Goal: Task Accomplishment & Management: Complete application form

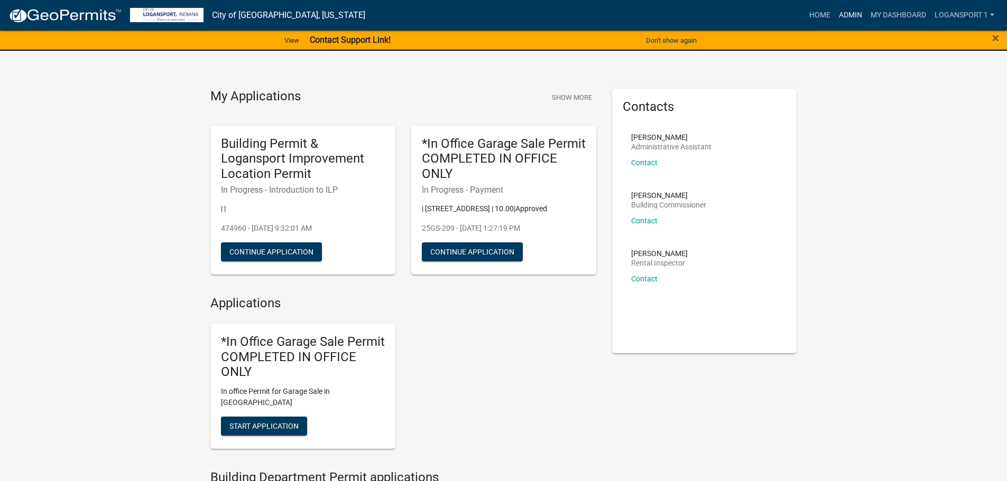
click at [846, 18] on link "Admin" at bounding box center [850, 15] width 32 height 20
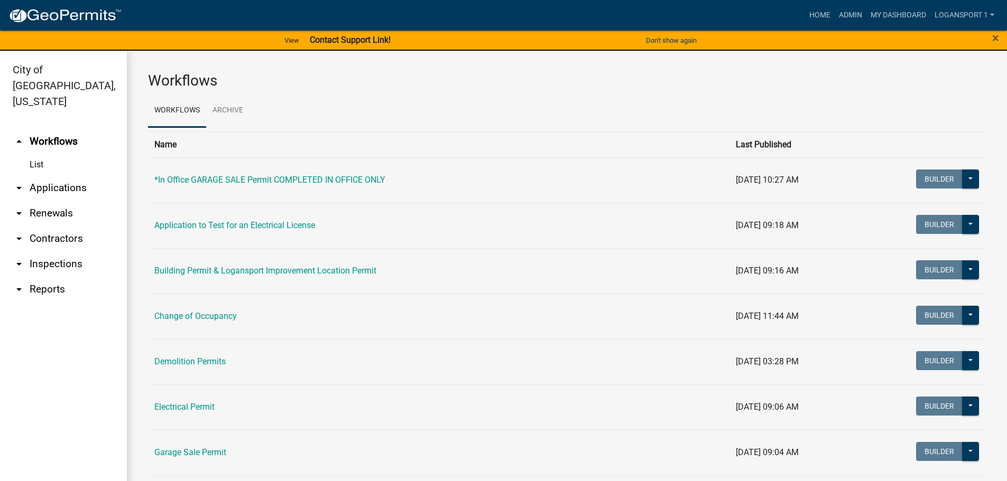
click at [46, 226] on link "arrow_drop_down Contractors" at bounding box center [63, 238] width 127 height 25
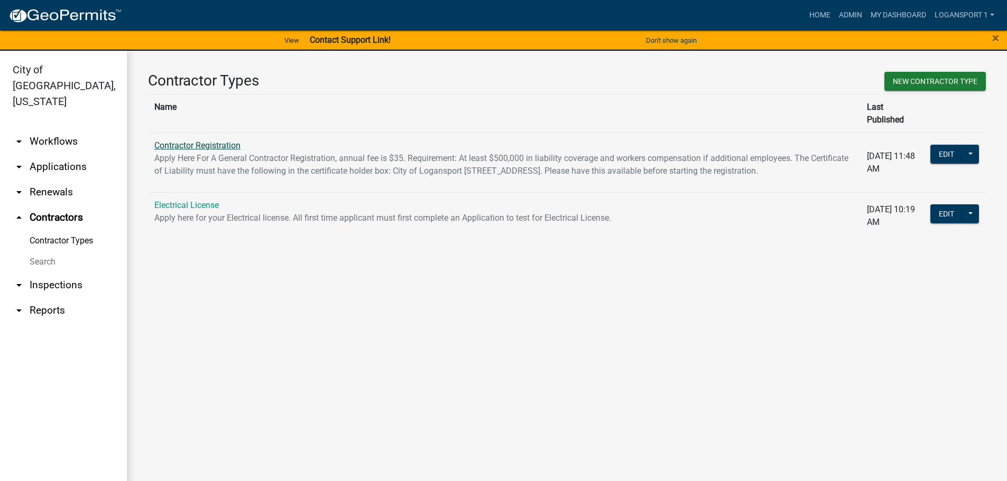
click at [206, 141] on link "Contractor Registration" at bounding box center [197, 146] width 86 height 10
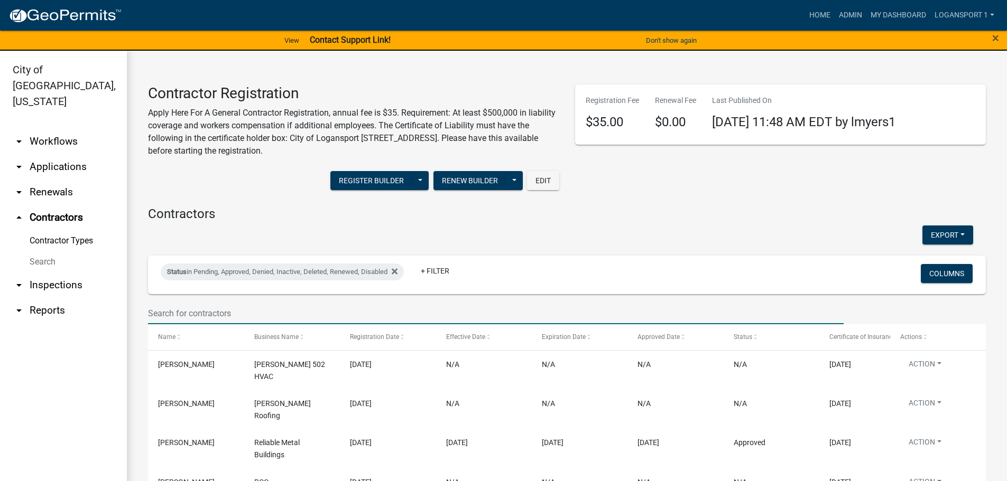
click at [239, 307] on input "text" at bounding box center [495, 314] width 695 height 22
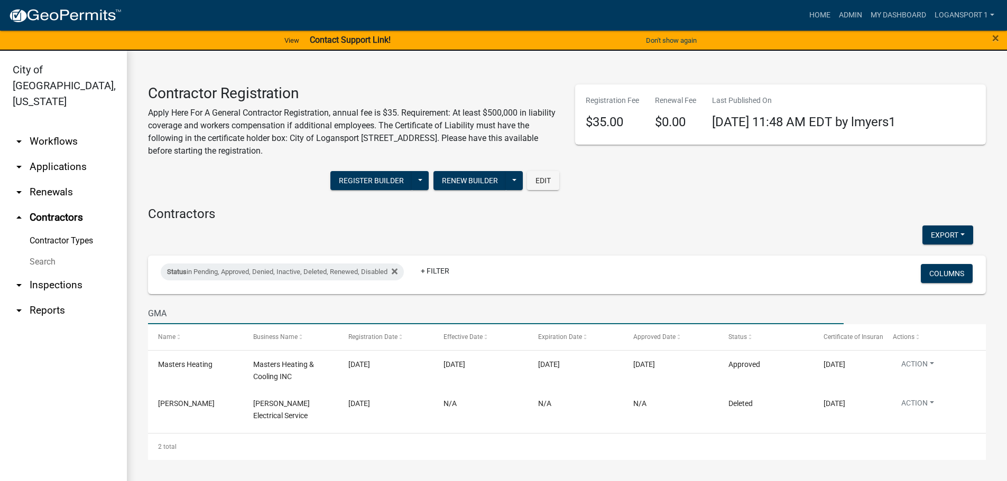
click at [176, 310] on input "GMA" at bounding box center [495, 314] width 695 height 22
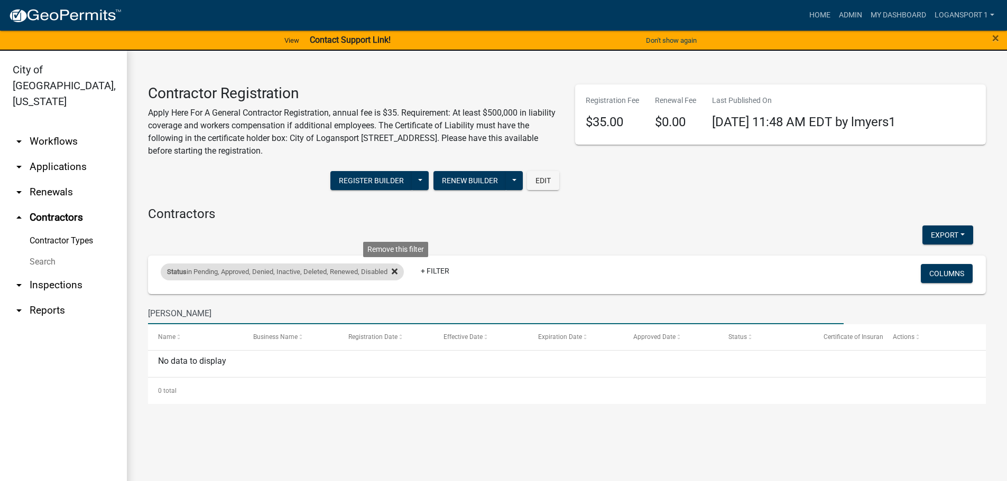
type input "[PERSON_NAME]"
click at [397, 272] on icon at bounding box center [395, 271] width 6 height 8
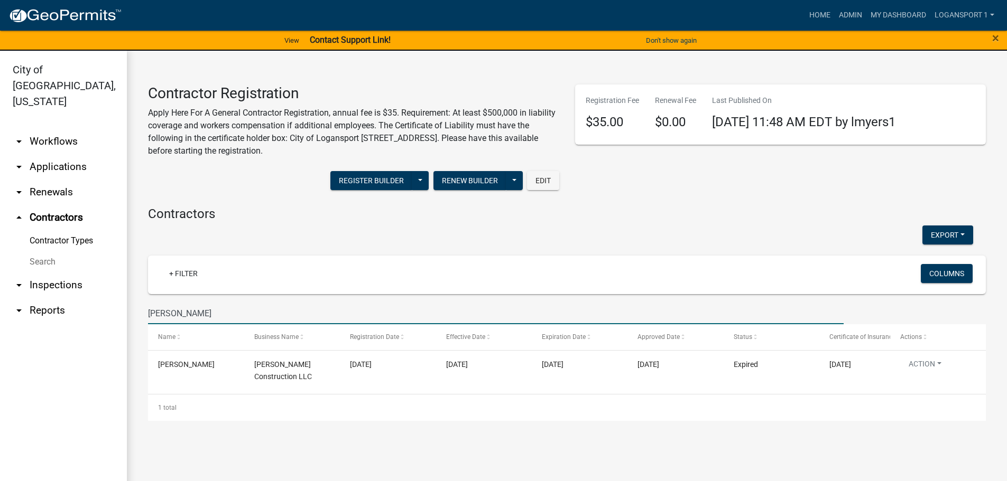
click at [187, 311] on input "[PERSON_NAME]" at bounding box center [495, 314] width 695 height 22
drag, startPoint x: 183, startPoint y: 316, endPoint x: 147, endPoint y: 315, distance: 35.9
click at [147, 315] on div "[PERSON_NAME]" at bounding box center [495, 314] width 711 height 22
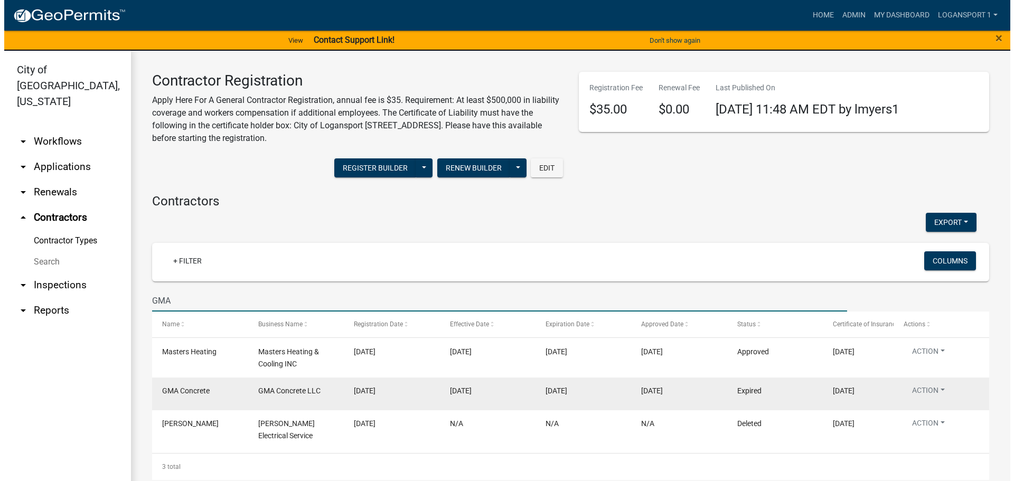
scroll to position [20, 0]
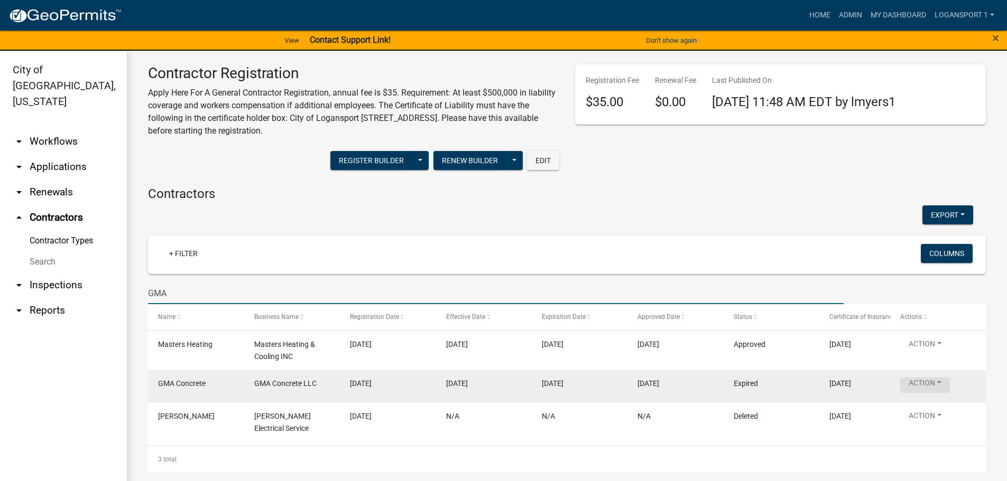
type input "GMA"
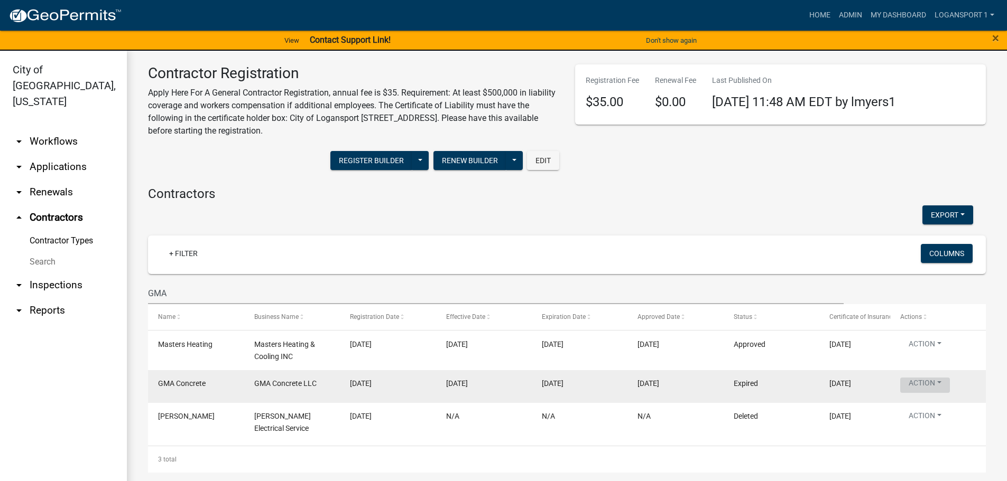
click at [935, 381] on button "Action" at bounding box center [925, 385] width 50 height 15
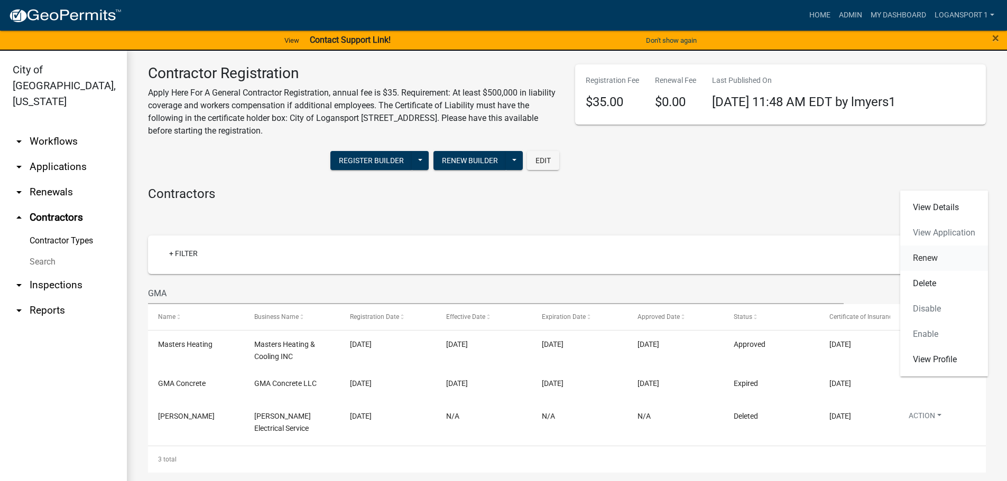
click at [937, 260] on link "Renew" at bounding box center [944, 258] width 88 height 25
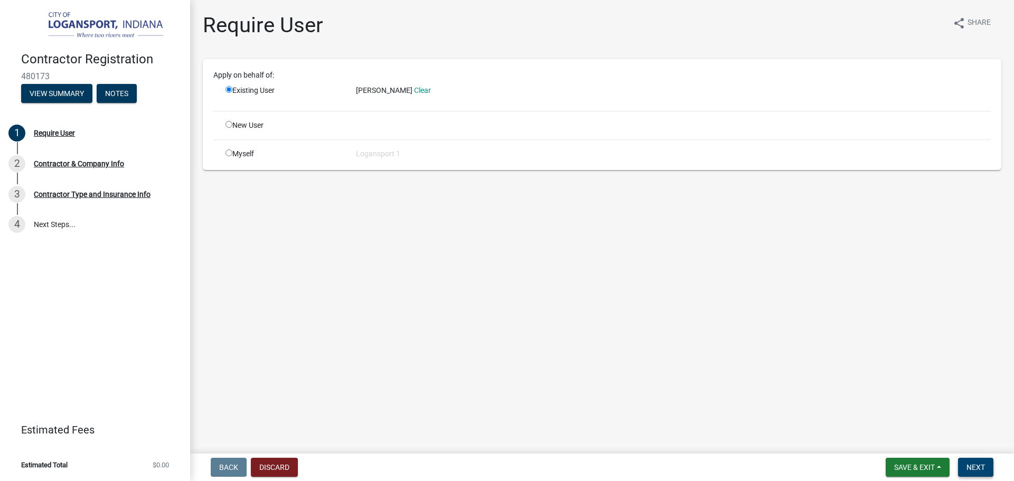
click at [973, 466] on span "Next" at bounding box center [976, 467] width 18 height 8
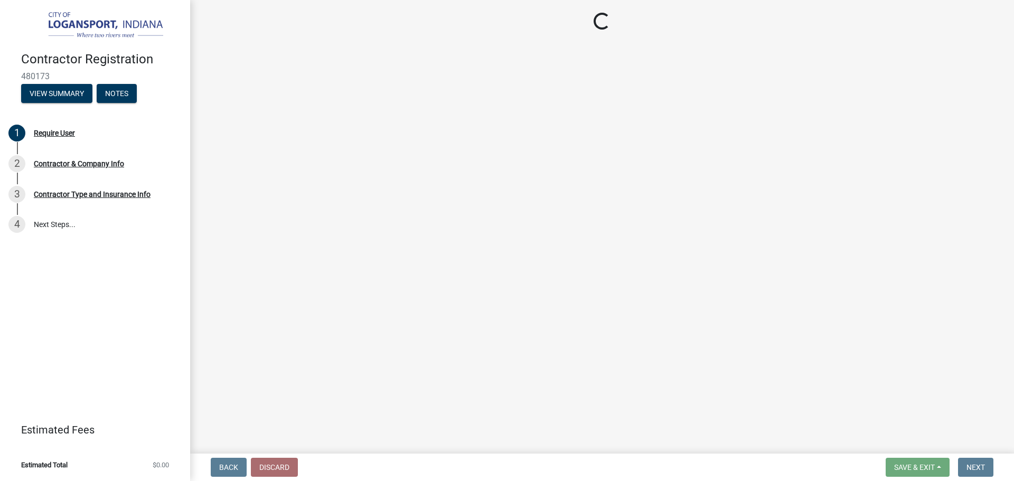
select select "IN"
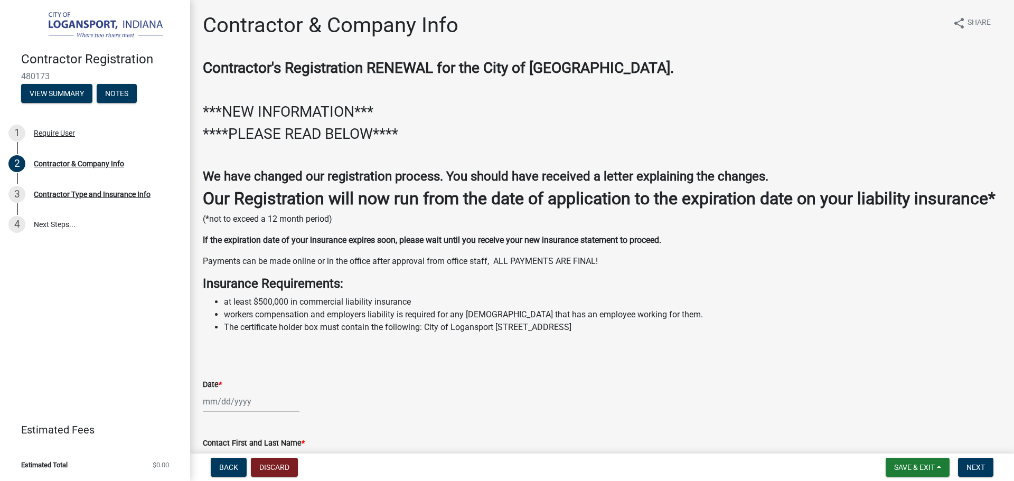
click at [221, 391] on div "Date *" at bounding box center [602, 384] width 799 height 13
click at [221, 413] on div at bounding box center [251, 402] width 97 height 22
select select "9"
select select "2025"
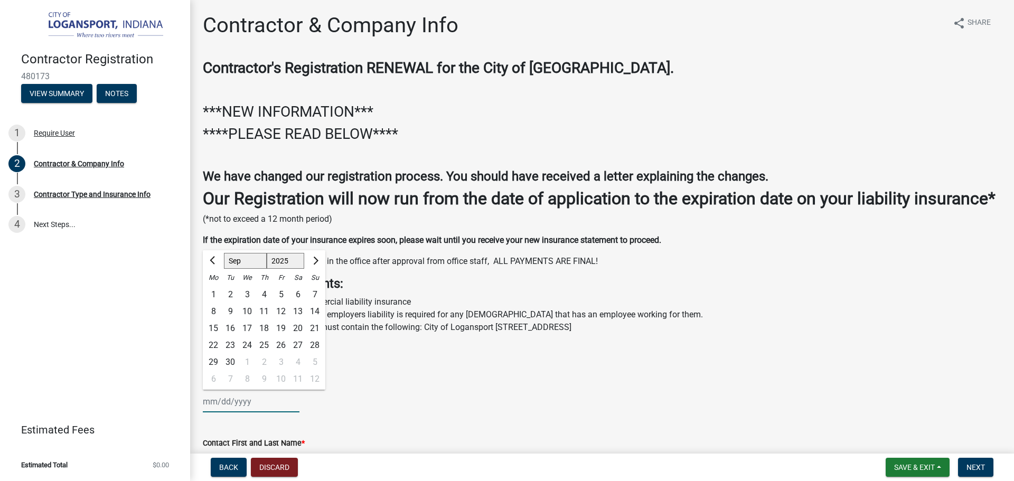
click at [222, 413] on input "Date *" at bounding box center [251, 402] width 97 height 22
click at [306, 286] on div "Su" at bounding box center [314, 277] width 17 height 17
click at [265, 337] on div "18" at bounding box center [264, 328] width 17 height 17
type input "[DATE]"
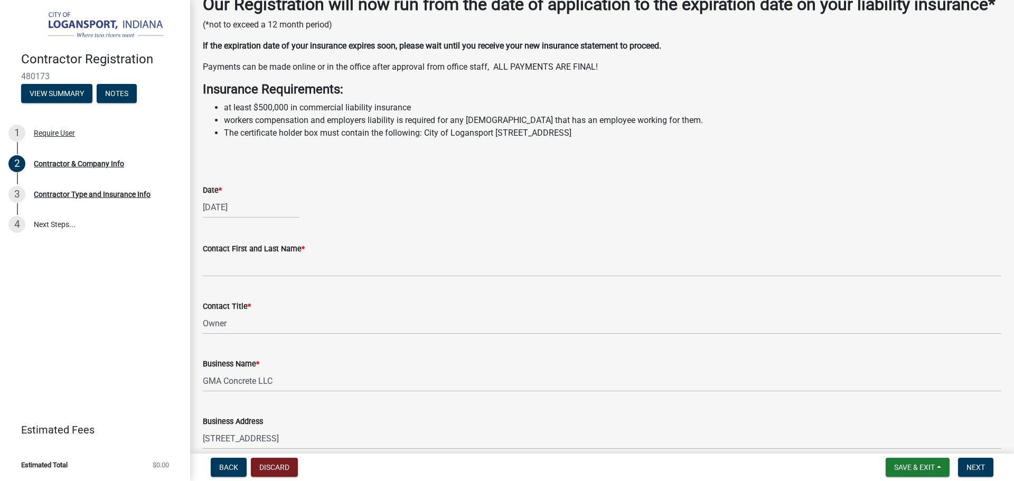
scroll to position [211, 0]
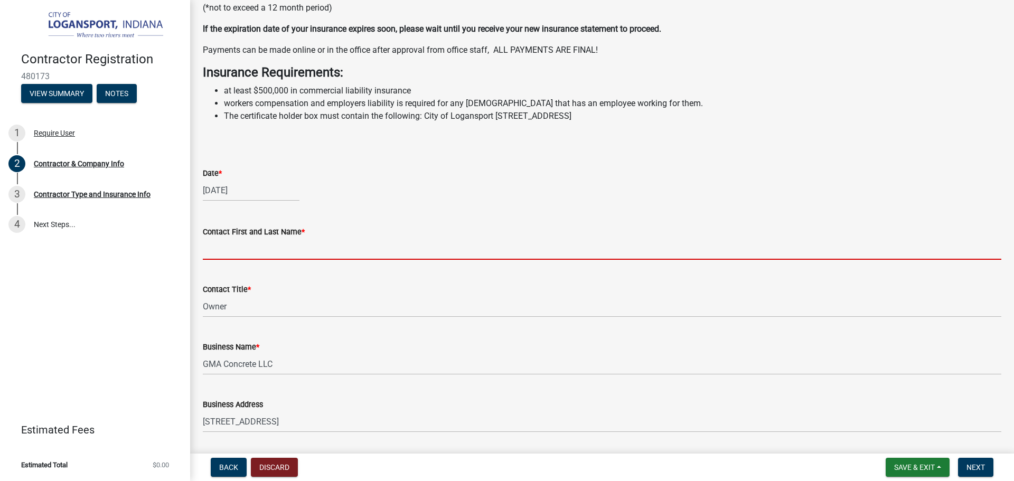
click at [250, 260] on input "Contact First and Last Name *" at bounding box center [602, 249] width 799 height 22
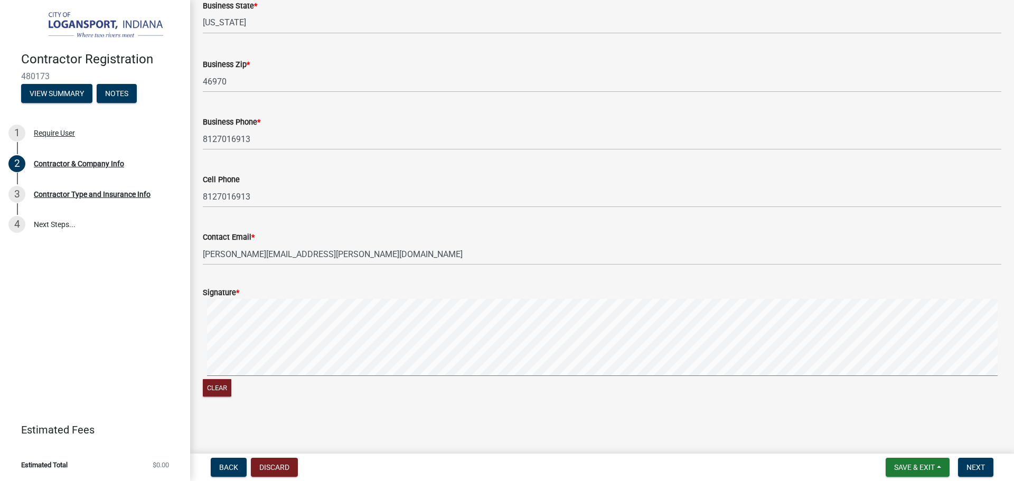
scroll to position [816, 0]
type input "[PERSON_NAME]"
click at [208, 382] on button "Clear" at bounding box center [217, 387] width 29 height 17
click at [993, 468] on button "Next" at bounding box center [975, 467] width 35 height 19
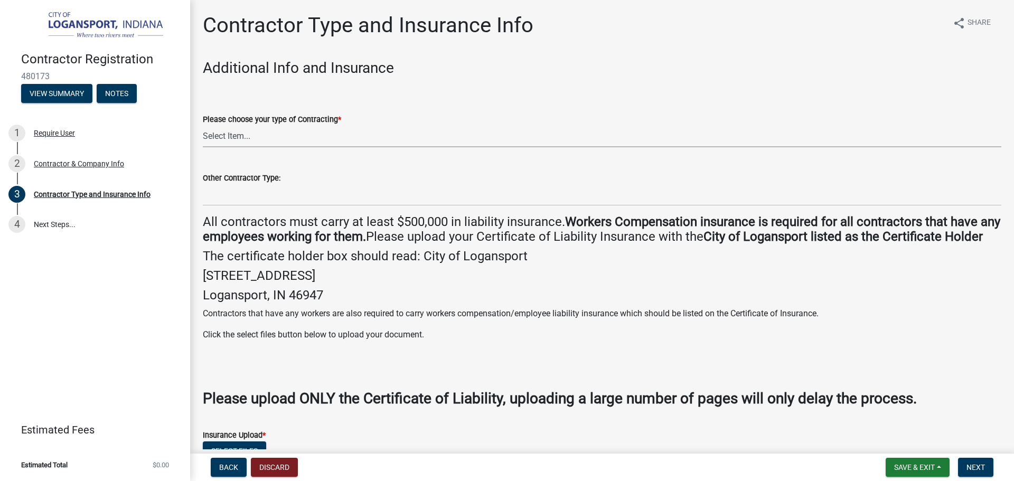
click at [242, 139] on select "Select Item... Plumber General HVAC Other Roofer Tree Service Demolition" at bounding box center [602, 137] width 799 height 22
click at [203, 126] on select "Select Item... Plumber General HVAC Other Roofer Tree Service Demolition" at bounding box center [602, 137] width 799 height 22
click at [249, 134] on select "Select Item... Plumber General HVAC Other Roofer Tree Service Demolition" at bounding box center [602, 137] width 799 height 22
click at [203, 126] on select "Select Item... Plumber General HVAC Other Roofer Tree Service Demolition" at bounding box center [602, 137] width 799 height 22
select select "03705ffd-7527-4ddb-a600-46f4763bc457"
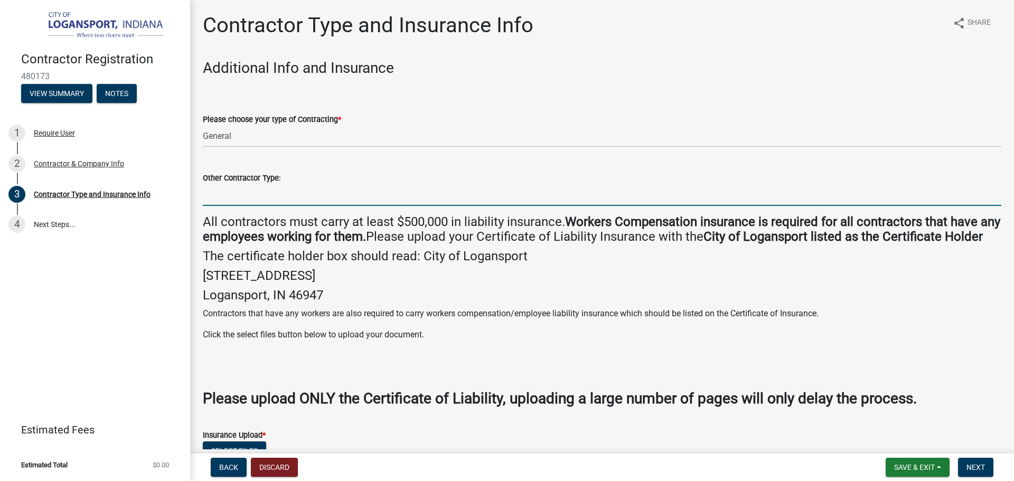
click at [240, 193] on input "Other Contractor Type:" at bounding box center [602, 195] width 799 height 22
type input "Concrete"
click at [364, 303] on h4 "Logansport, IN 46947" at bounding box center [602, 295] width 799 height 15
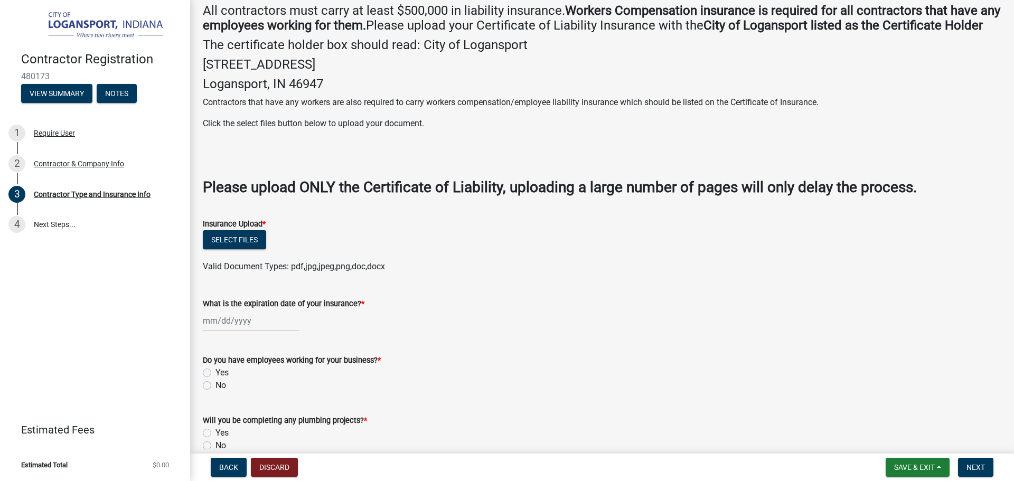
scroll to position [264, 0]
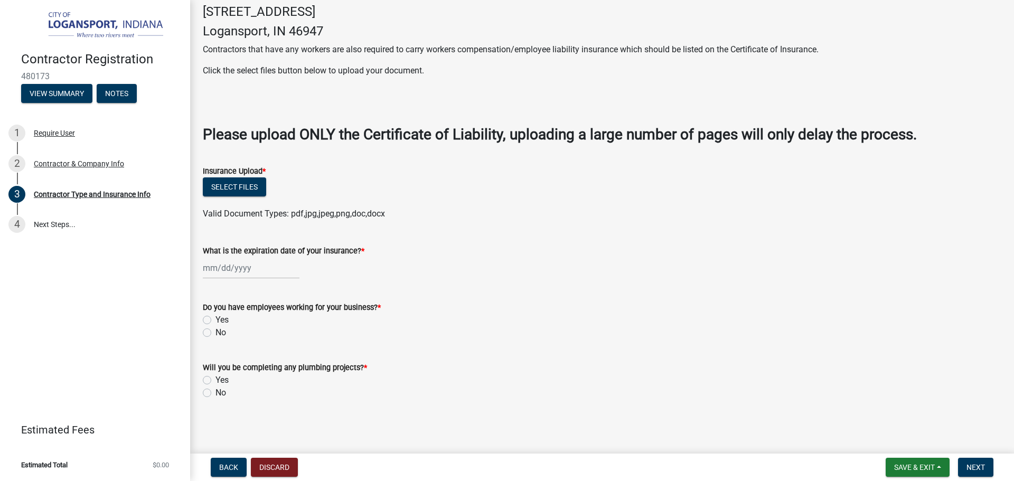
click at [216, 339] on label "No" at bounding box center [221, 333] width 11 height 13
click at [216, 333] on input "No" at bounding box center [219, 330] width 7 height 7
radio input "true"
click at [216, 399] on label "No" at bounding box center [221, 393] width 11 height 13
click at [216, 394] on input "No" at bounding box center [219, 390] width 7 height 7
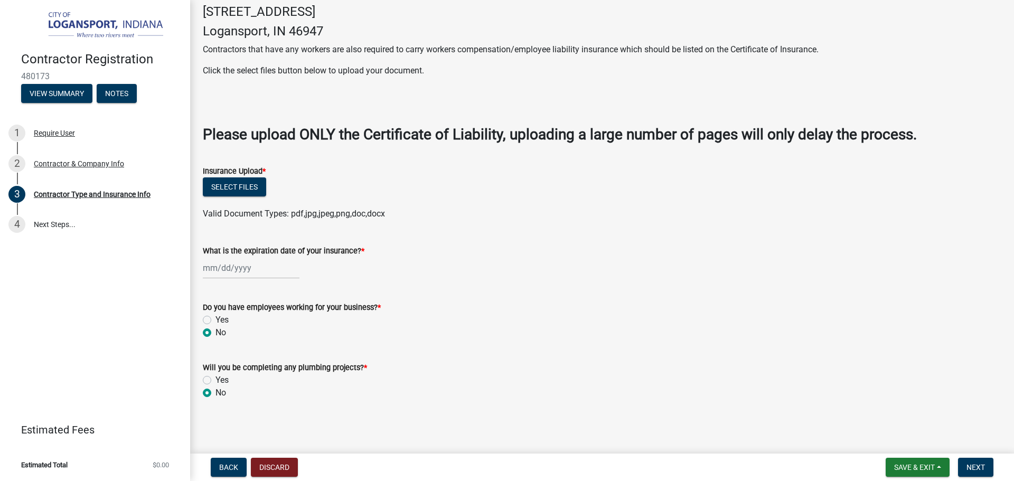
radio input "true"
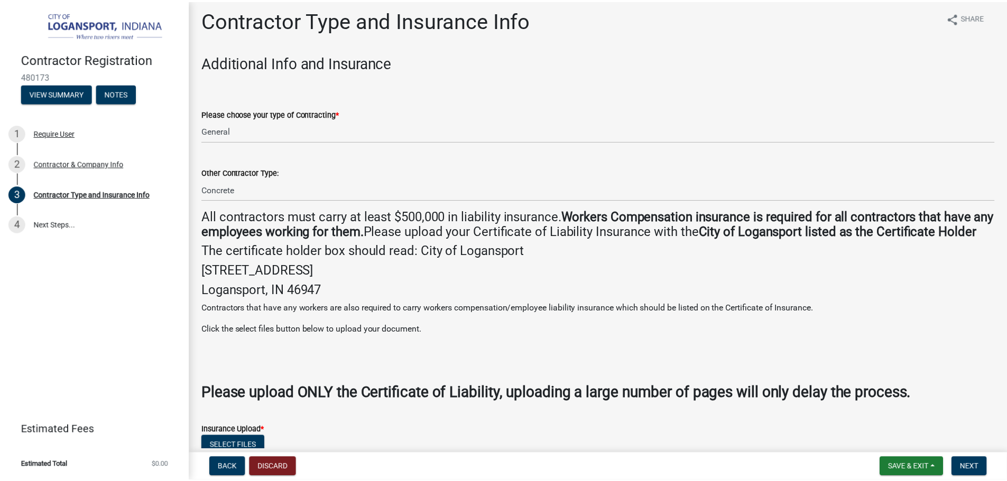
scroll to position [0, 0]
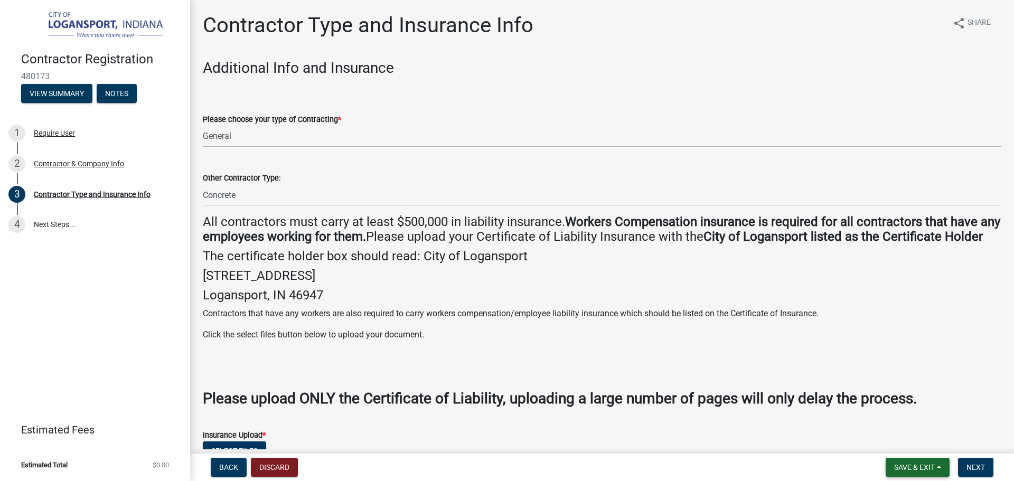
click at [897, 464] on span "Save & Exit" at bounding box center [915, 467] width 41 height 8
click at [902, 438] on button "Save & Exit" at bounding box center [907, 439] width 85 height 25
